Goal: Information Seeking & Learning: Learn about a topic

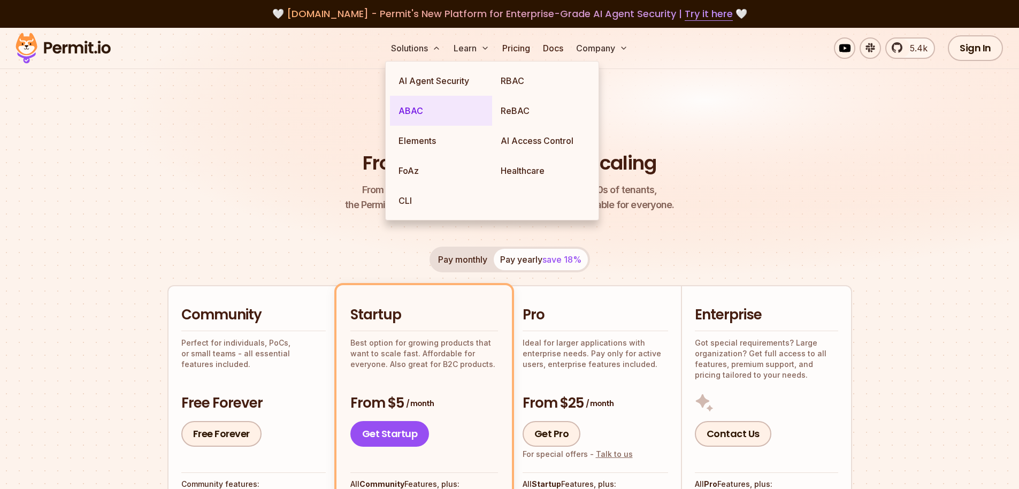
click at [409, 114] on link "ABAC" at bounding box center [441, 111] width 102 height 30
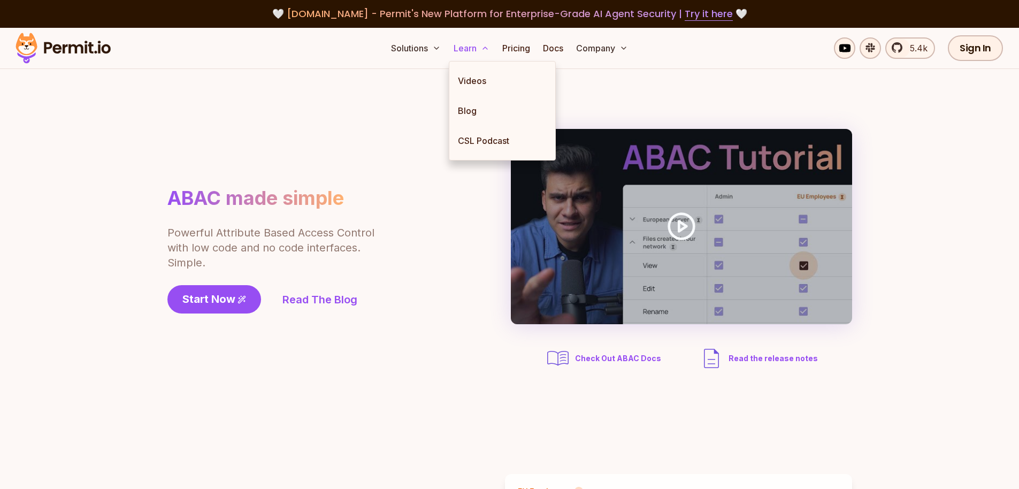
click at [481, 49] on icon at bounding box center [485, 48] width 9 height 9
click at [468, 74] on link "Videos" at bounding box center [502, 81] width 106 height 30
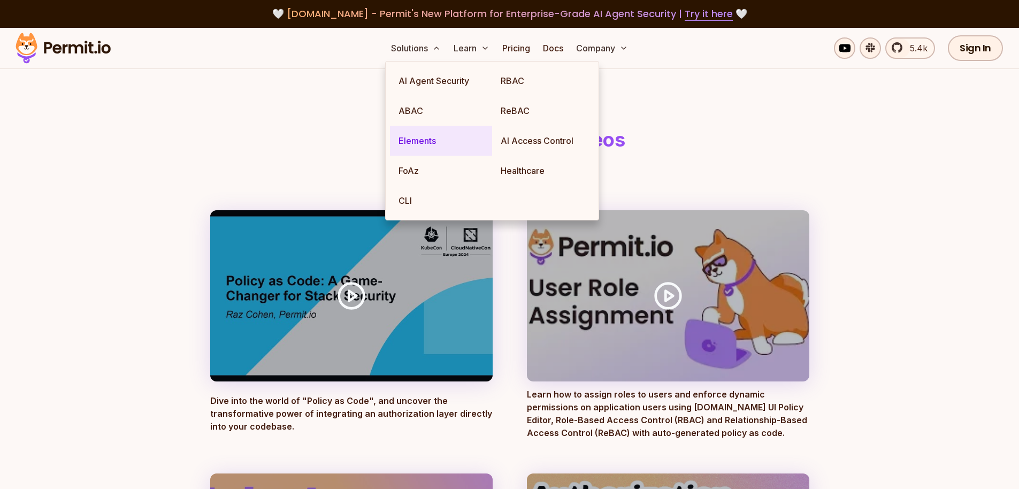
click at [410, 148] on link "Elements" at bounding box center [441, 141] width 102 height 30
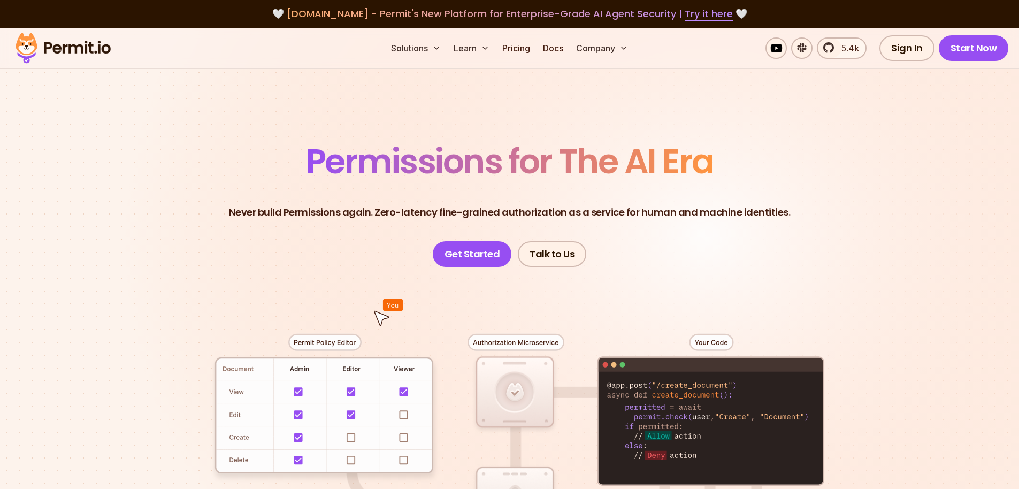
scroll to position [5368, 0]
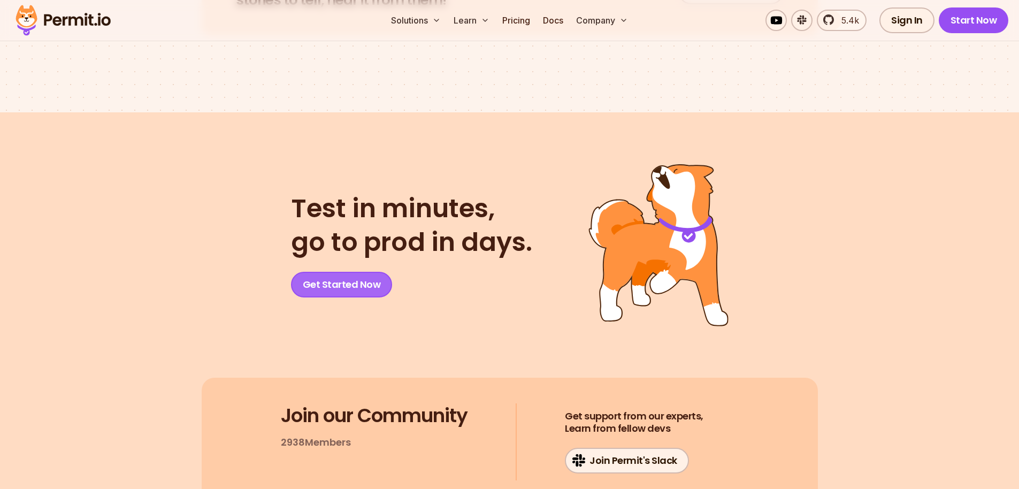
click at [374, 297] on link "Get Started Now" at bounding box center [342, 285] width 102 height 26
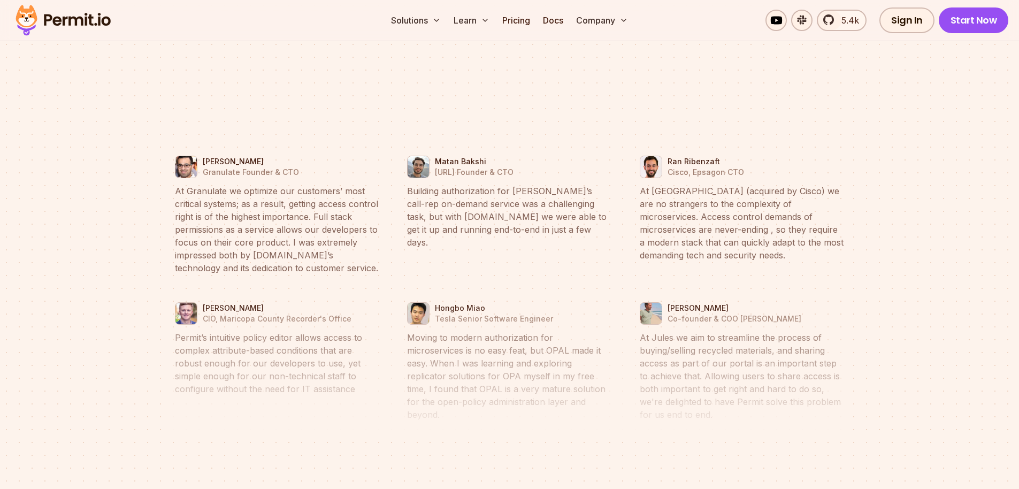
click at [325, 88] on div "Just listen to what these folks had to say..." at bounding box center [509, 9] width 685 height 157
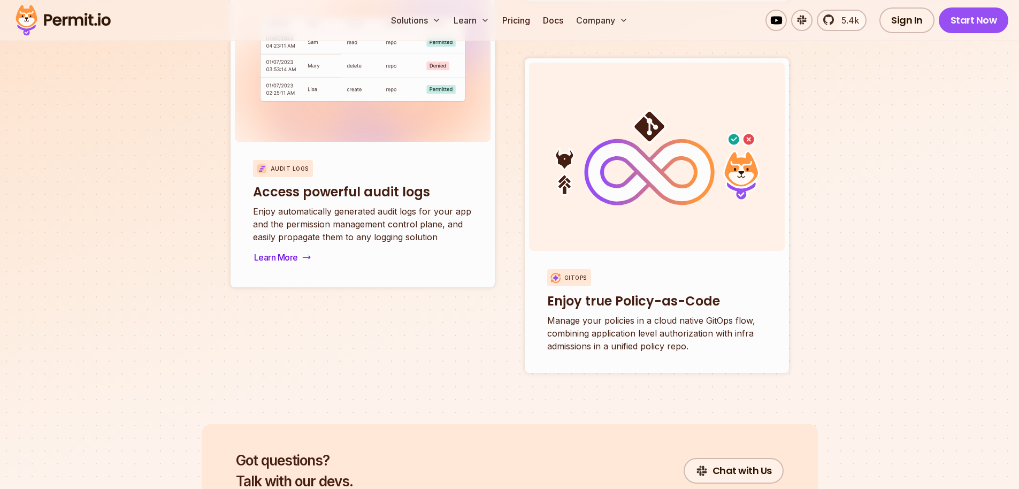
scroll to position [3685, 0]
